Goal: Browse casually

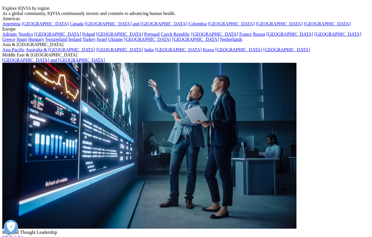
scroll to position [8, 0]
